Goal: Find contact information: Find contact information

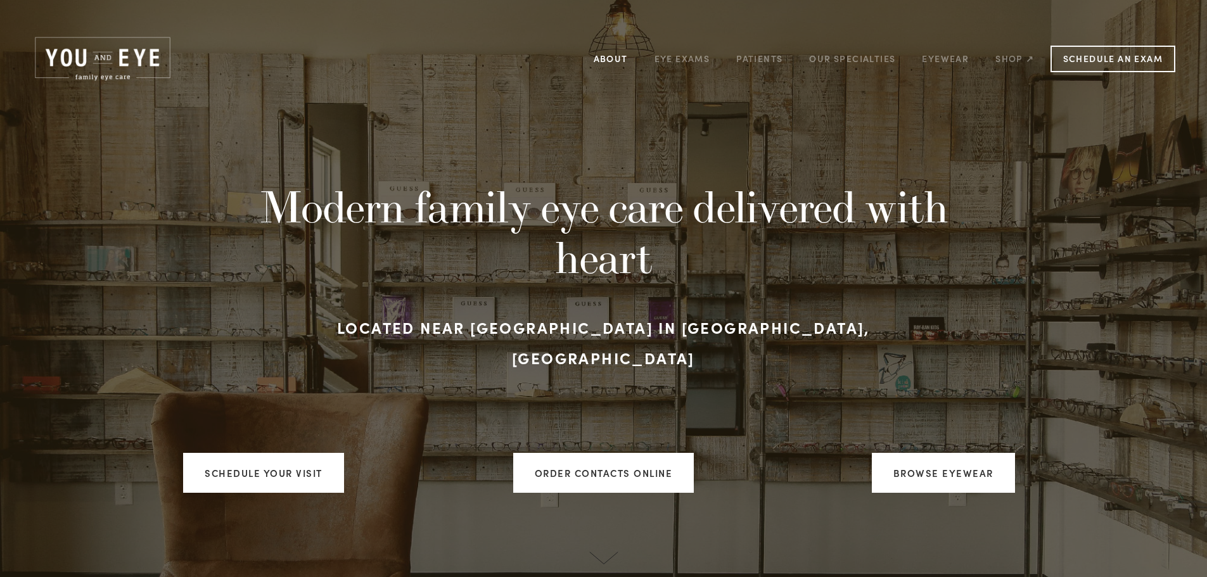
click at [617, 57] on link "About" at bounding box center [611, 59] width 34 height 20
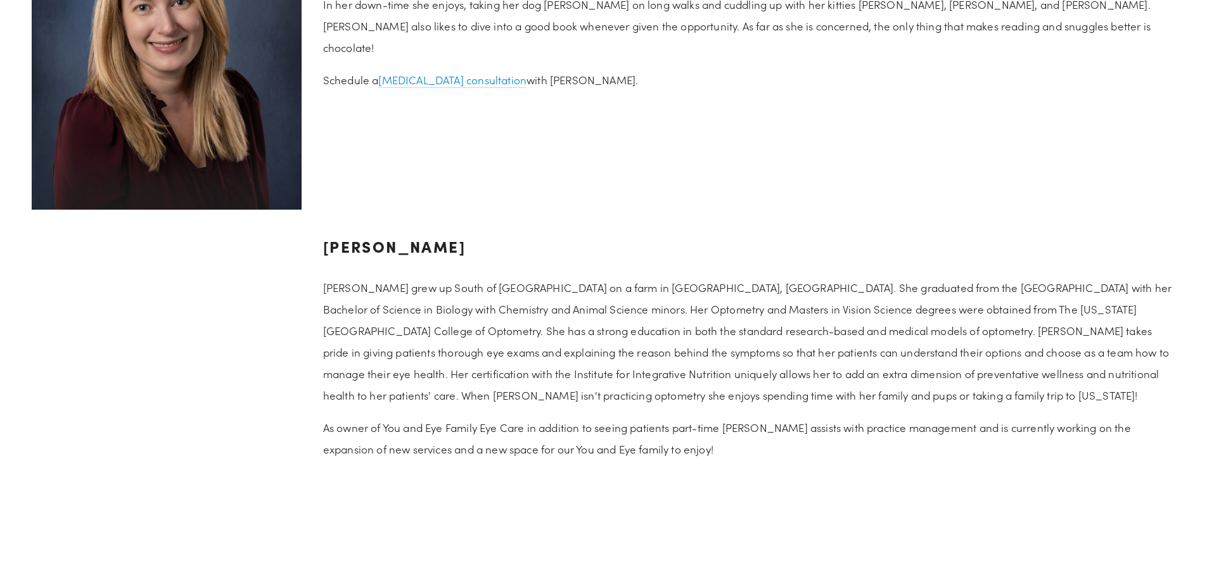
scroll to position [2119, 0]
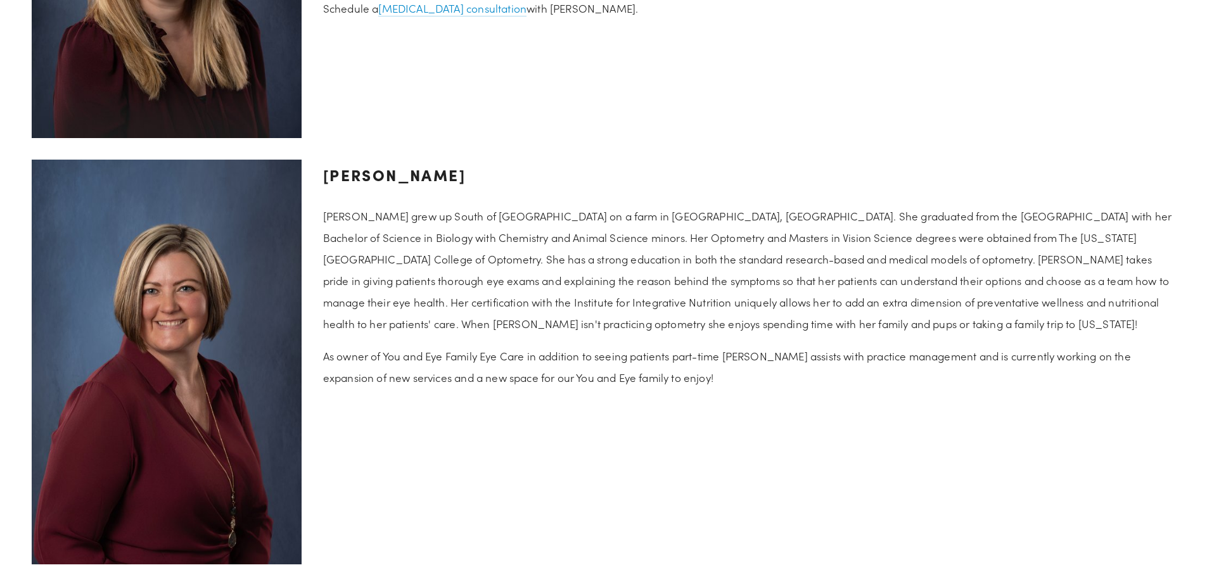
drag, startPoint x: 361, startPoint y: 149, endPoint x: 568, endPoint y: 168, distance: 208.0
click at [568, 168] on h3 "[PERSON_NAME]" at bounding box center [749, 175] width 852 height 30
copy h3 "[PERSON_NAME]"
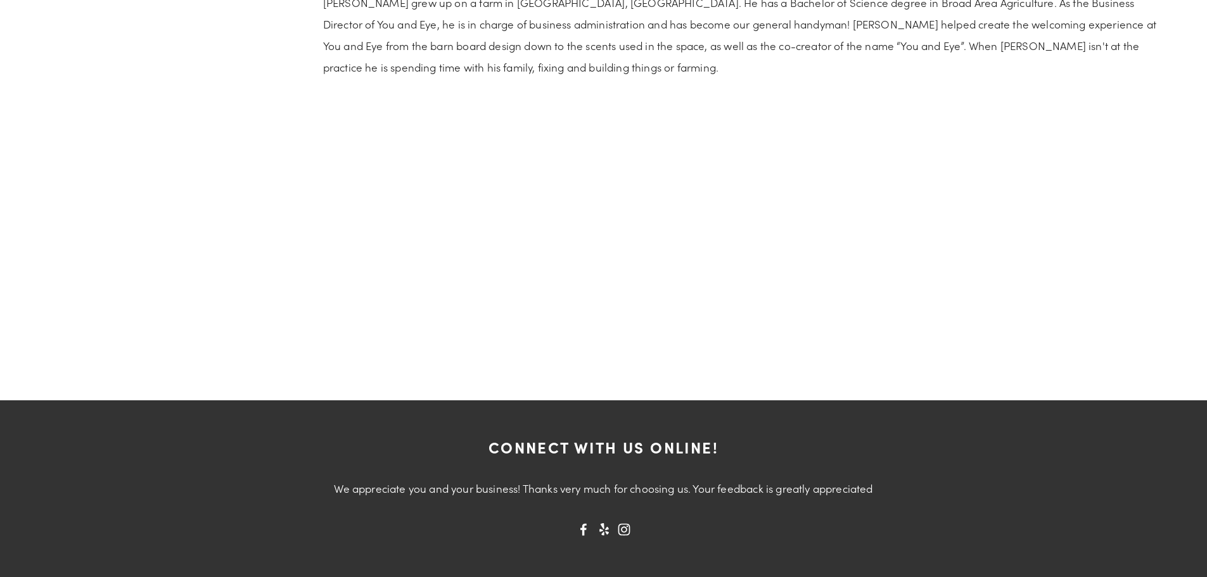
scroll to position [2828, 0]
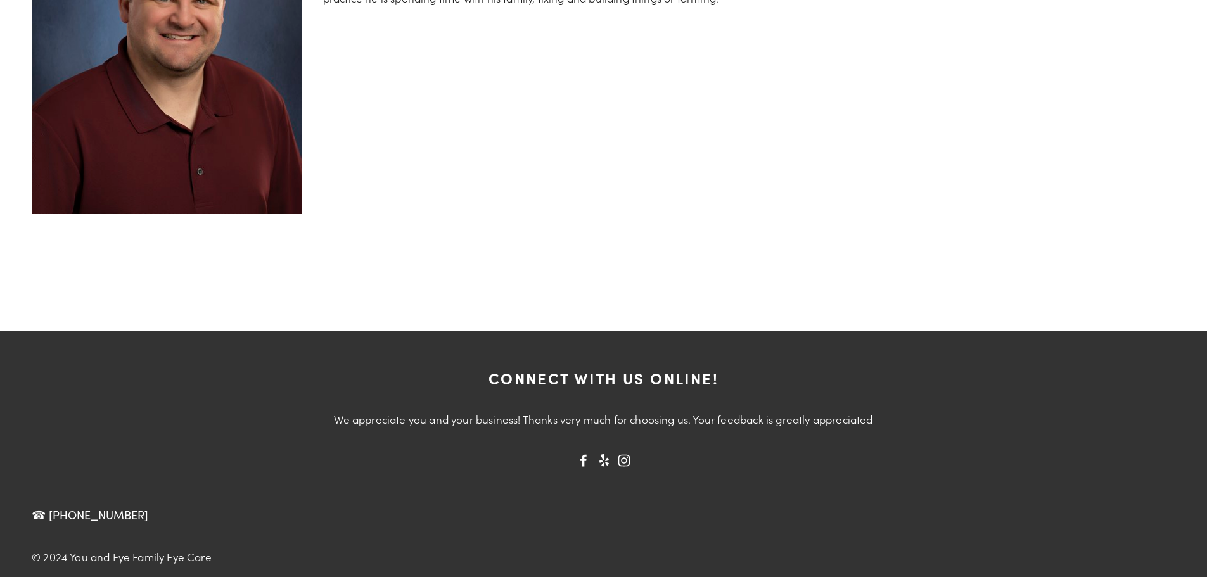
click at [169, 497] on nav "☎ [PHONE_NUMBER]" at bounding box center [609, 515] width 1155 height 37
copy div "☎ [PHONE_NUMBER]"
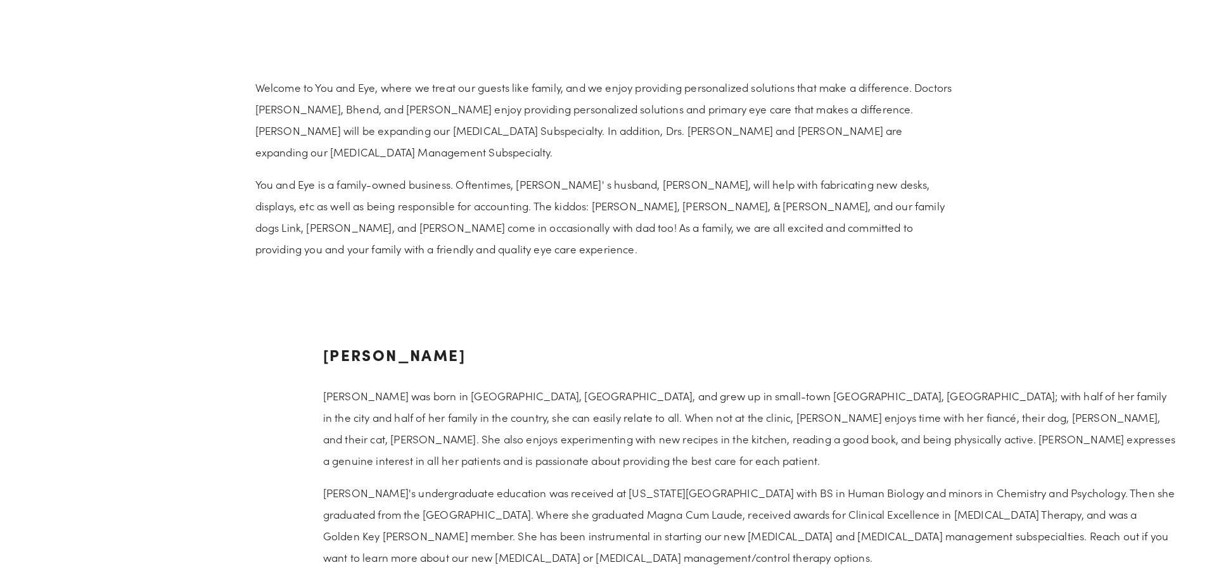
scroll to position [1117, 0]
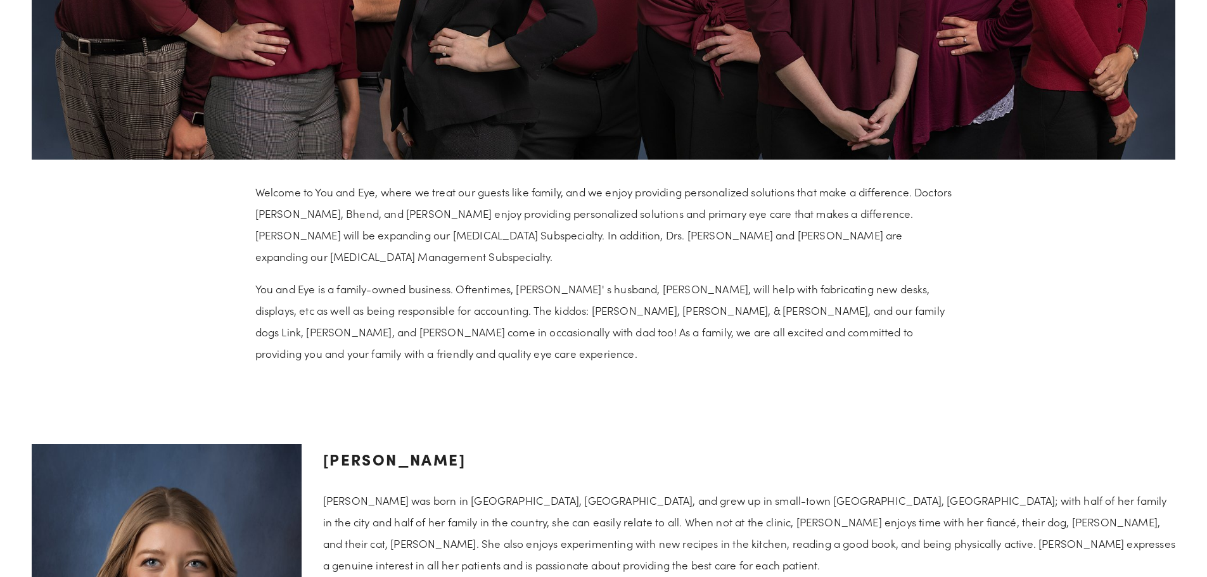
click at [392, 287] on p "You and Eye is a family-owned business. Oftentimes, [PERSON_NAME]' s husband, […" at bounding box center [603, 321] width 697 height 86
